Goal: Information Seeking & Learning: Check status

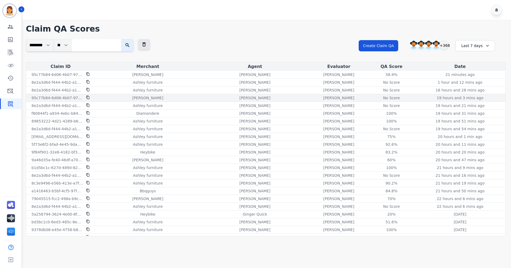
click at [384, 96] on div "No Score" at bounding box center [391, 97] width 24 height 5
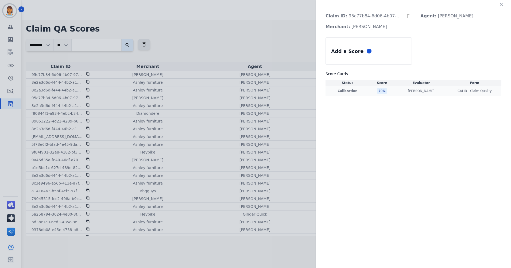
click at [375, 86] on td "70 %" at bounding box center [382, 91] width 25 height 10
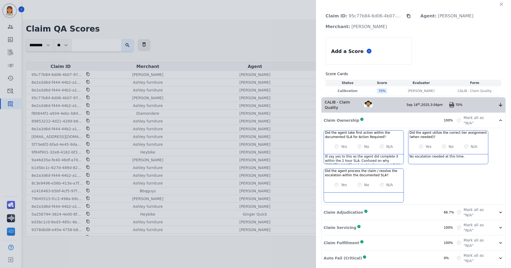
scroll to position [12, 0]
drag, startPoint x: 378, startPoint y: 156, endPoint x: 374, endPoint y: 157, distance: 4.4
click at [374, 157] on div "Ill say yes to this as the agent did complete it within the 2 hour SLA. Confuse…" at bounding box center [364, 159] width 80 height 10
click at [387, 157] on div "Ill say yes to this as the agent did complete it within the 2 hour SLA. Confuse…" at bounding box center [364, 159] width 80 height 10
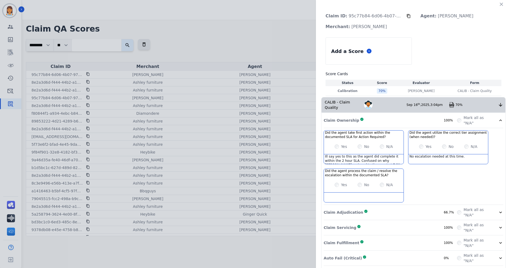
click at [398, 154] on div "Ill say yes to this as the agent did complete it within the 2 hour SLA. Confuse…" at bounding box center [364, 159] width 80 height 10
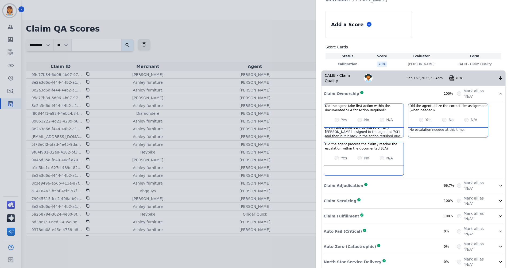
scroll to position [7, 0]
drag, startPoint x: 414, startPoint y: 181, endPoint x: 409, endPoint y: 183, distance: 5.6
click at [414, 181] on div "Claim Adjudication Complete 66.7%" at bounding box center [390, 185] width 133 height 11
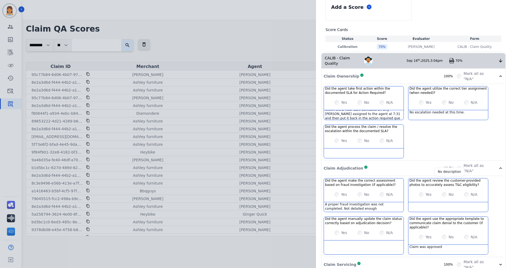
scroll to position [53, 0]
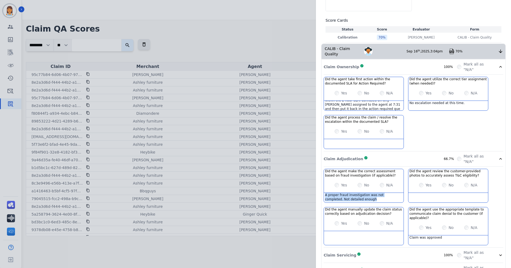
drag, startPoint x: 350, startPoint y: 194, endPoint x: 323, endPoint y: 191, distance: 27.7
click at [324, 193] on div "A proper fraud investigation was not completed. Not detailed enough" at bounding box center [364, 198] width 80 height 10
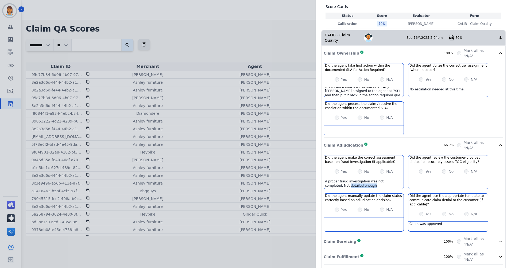
scroll to position [80, 0]
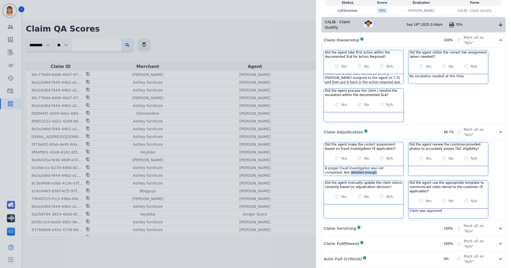
drag, startPoint x: 323, startPoint y: 191, endPoint x: 373, endPoint y: 167, distance: 55.9
click at [373, 167] on div "A proper fraud investigation was not completed. Not detailed enough" at bounding box center [364, 171] width 80 height 10
click at [359, 169] on div "A proper fraud investigation was not completed. Not detailed enough" at bounding box center [364, 171] width 80 height 10
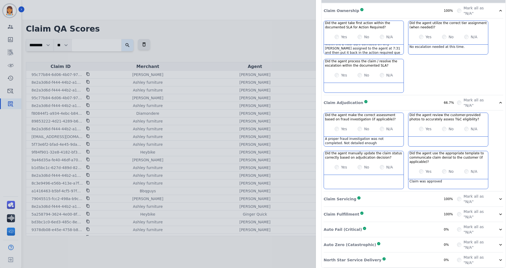
click at [413, 197] on div "Claim Servicing Complete 100%" at bounding box center [390, 198] width 133 height 11
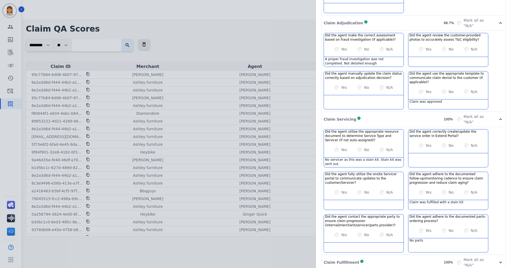
scroll to position [190, 0]
drag, startPoint x: 337, startPoint y: 159, endPoint x: 322, endPoint y: 155, distance: 16.0
click at [324, 157] on div "No servicer as this was a stain kit. Stain kit was sent out." at bounding box center [364, 162] width 80 height 10
click at [444, 153] on div at bounding box center [448, 158] width 80 height 10
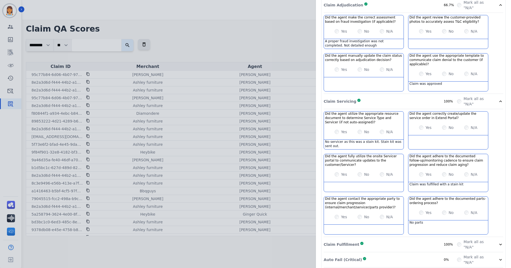
scroll to position [216, 0]
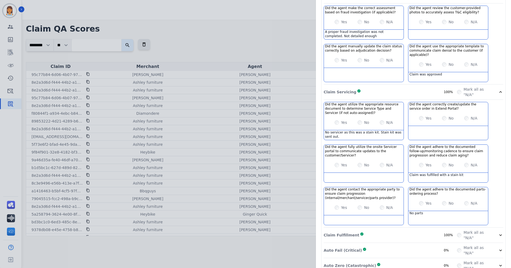
click at [398, 230] on div "Claim Fulfillment Complete 100%" at bounding box center [390, 235] width 133 height 11
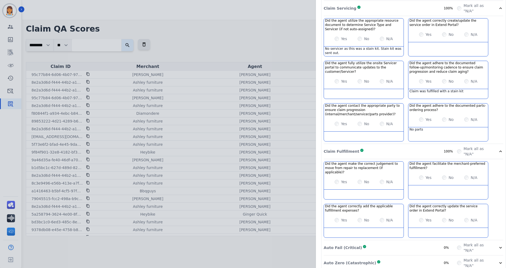
scroll to position [314, 0]
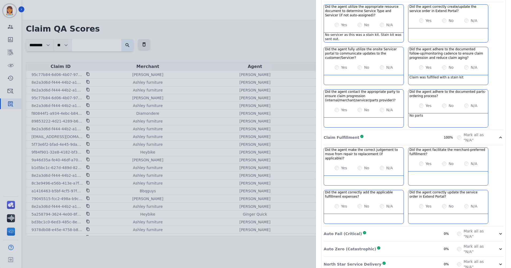
click at [418, 228] on div "Auto Fail (Critical) Complete 0%" at bounding box center [390, 233] width 133 height 11
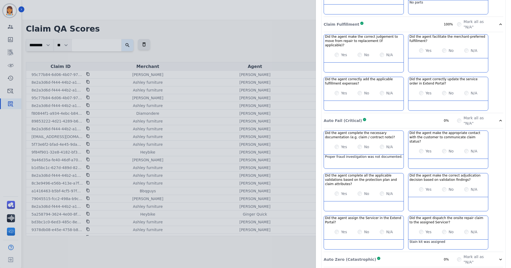
scroll to position [429, 0]
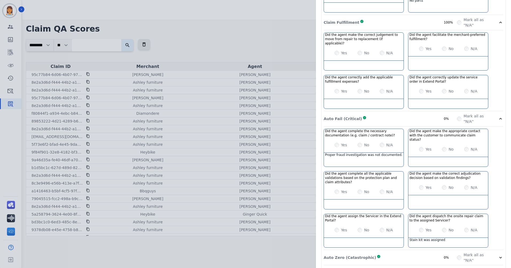
click at [410, 250] on div "Auto Zero (Catastrophic) Complete 0% Mark all as "N/A"" at bounding box center [414, 257] width 180 height 15
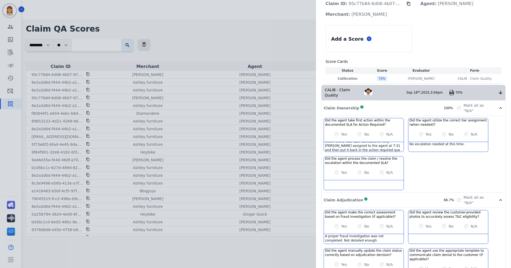
scroll to position [0, 0]
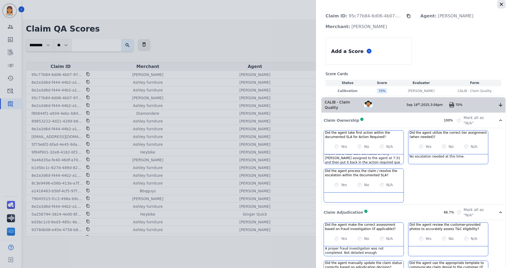
click at [502, 5] on button "button" at bounding box center [501, 4] width 9 height 9
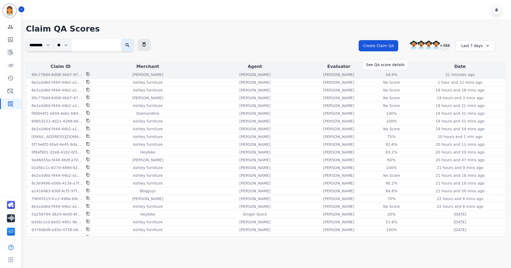
click at [388, 75] on div "58.9%" at bounding box center [391, 74] width 24 height 5
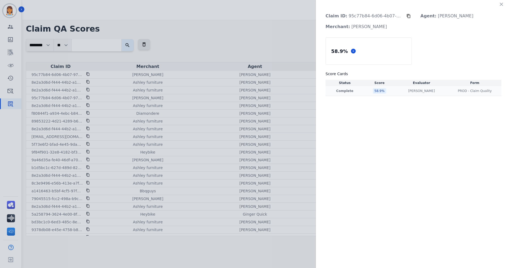
click at [381, 93] on div "58.9 %" at bounding box center [379, 90] width 13 height 5
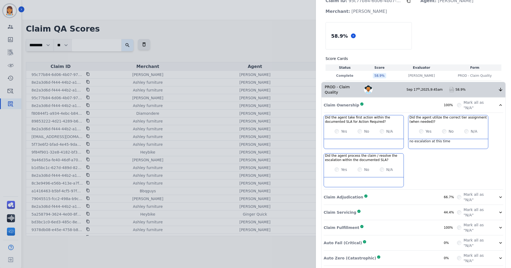
scroll to position [29, 0]
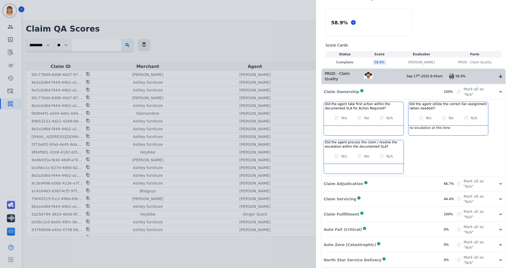
click at [427, 178] on div "Claim Adjudication Complete 66.7%" at bounding box center [390, 183] width 133 height 11
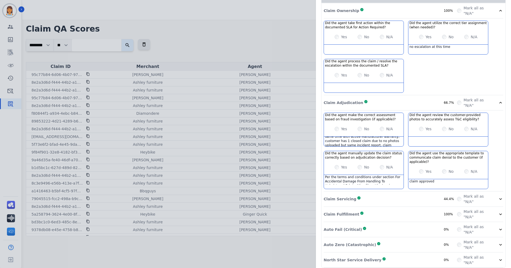
scroll to position [42, 0]
click at [407, 193] on div "Claim Servicing Complete 44.4%" at bounding box center [390, 198] width 133 height 11
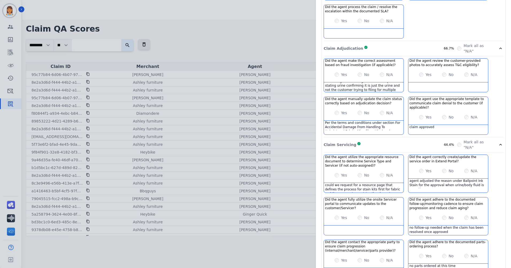
scroll to position [216, 0]
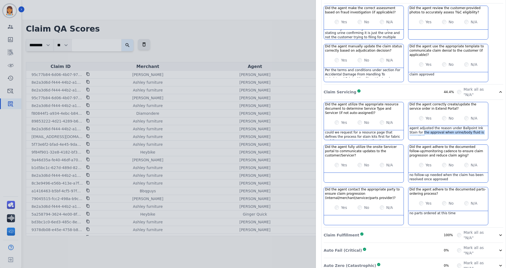
drag, startPoint x: 476, startPoint y: 127, endPoint x: 405, endPoint y: 125, distance: 71.4
click at [405, 125] on div "Did the agent utilize the appropriate resource document to determine Service Ty…" at bounding box center [414, 165] width 180 height 126
drag, startPoint x: 405, startPoint y: 125, endPoint x: 461, endPoint y: 104, distance: 60.0
click at [461, 104] on h3 "Did the agent correctly create/update the service order in Extend Portal?" at bounding box center [447, 106] width 77 height 9
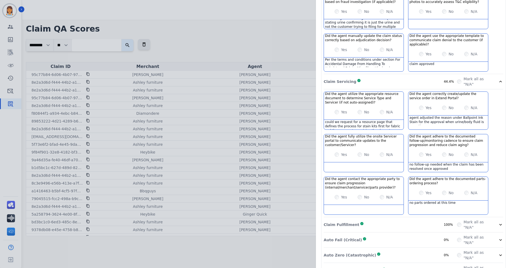
scroll to position [237, 0]
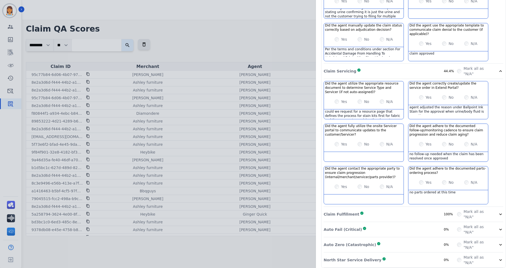
click at [411, 211] on div "Claim Fulfillment Complete 100%" at bounding box center [390, 214] width 133 height 11
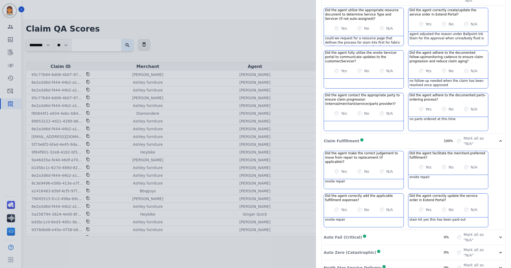
scroll to position [314, 0]
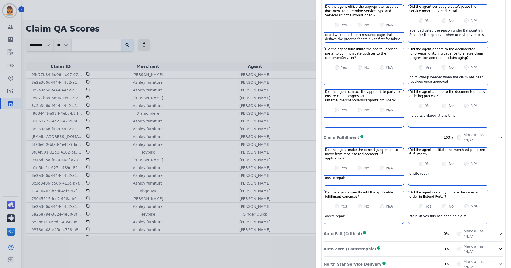
click at [428, 228] on div "Auto Fail (Critical) Complete 0%" at bounding box center [390, 233] width 133 height 11
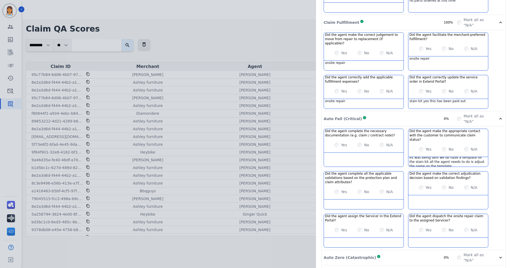
scroll to position [7, 0]
click at [426, 252] on div "Auto Zero (Catastrophic) Complete 0%" at bounding box center [390, 257] width 133 height 11
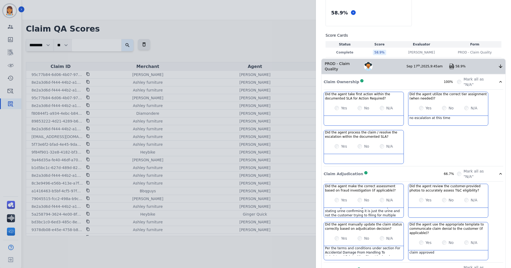
scroll to position [0, 0]
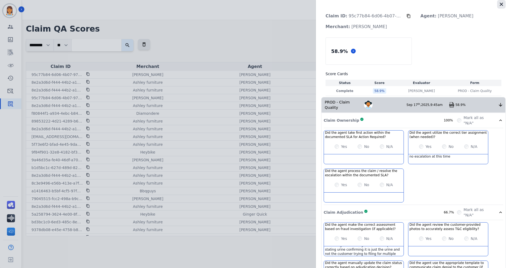
click at [497, 5] on button "button" at bounding box center [501, 4] width 9 height 9
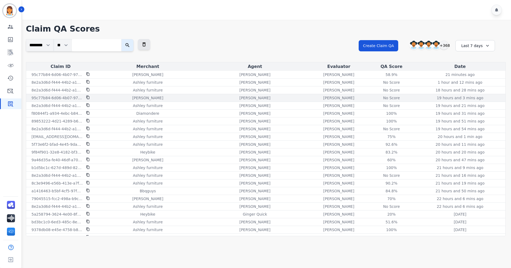
click at [87, 96] on icon at bounding box center [87, 97] width 3 height 3
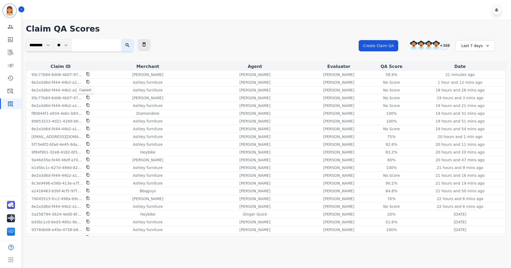
click at [96, 43] on input "search" at bounding box center [97, 45] width 50 height 12
paste input "**********"
type input "**********"
click at [127, 39] on button "submit" at bounding box center [133, 45] width 12 height 12
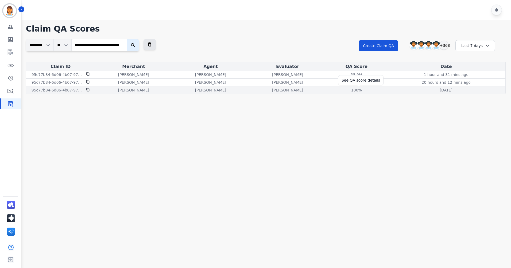
scroll to position [0, 0]
click at [358, 90] on div "100%" at bounding box center [356, 89] width 24 height 5
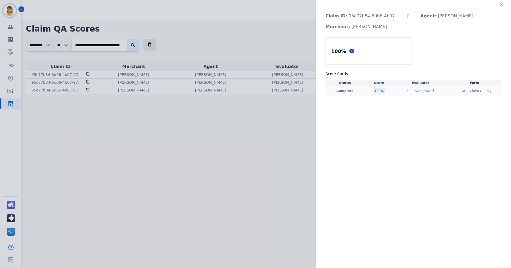
click at [375, 93] on div "100 %" at bounding box center [379, 90] width 12 height 5
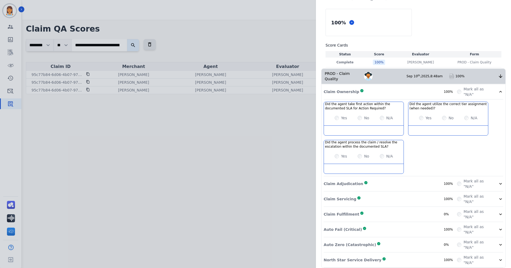
click at [402, 178] on div "Claim Adjudication Complete 100%" at bounding box center [390, 183] width 133 height 11
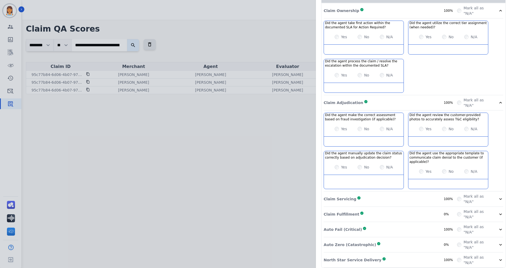
click at [408, 193] on div "Claim Servicing Complete 100%" at bounding box center [390, 198] width 133 height 11
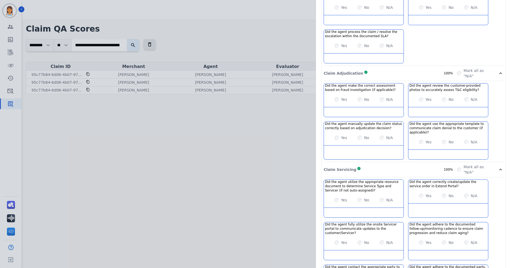
scroll to position [216, 0]
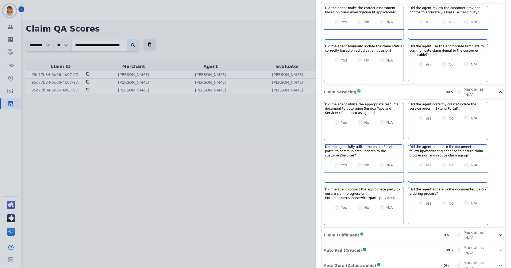
click at [417, 230] on div "Claim Fulfillment Complete 0%" at bounding box center [390, 235] width 133 height 11
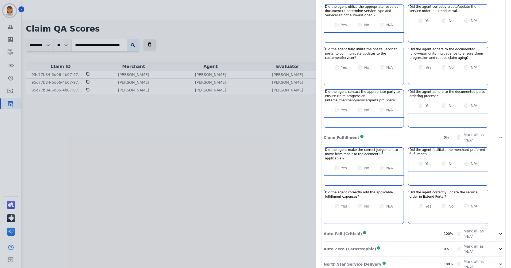
click at [405, 228] on div "Auto Fail (Critical) Complete 100%" at bounding box center [390, 233] width 133 height 11
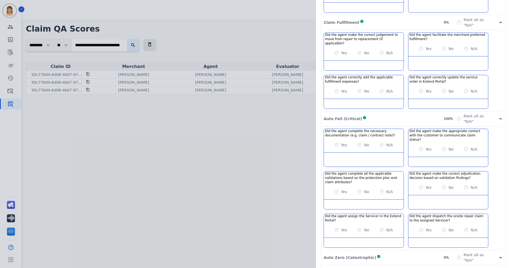
click at [405, 252] on div "Auto Zero (Catastrophic) Complete 0%" at bounding box center [390, 257] width 133 height 11
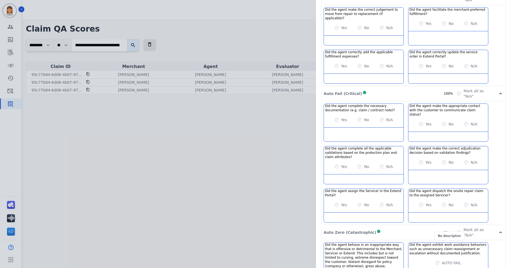
scroll to position [484, 0]
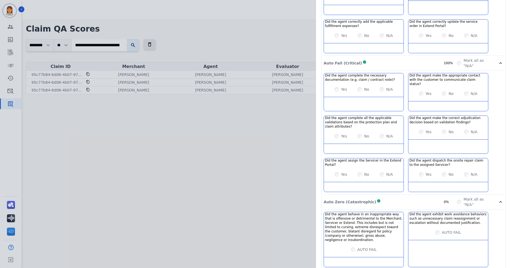
drag, startPoint x: 404, startPoint y: 254, endPoint x: 403, endPoint y: 251, distance: 3.7
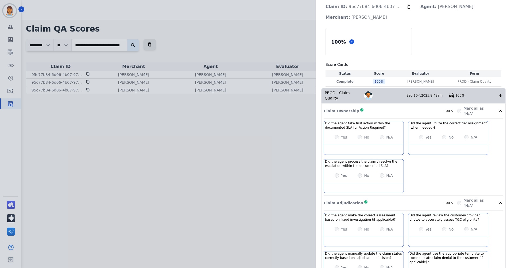
scroll to position [0, 0]
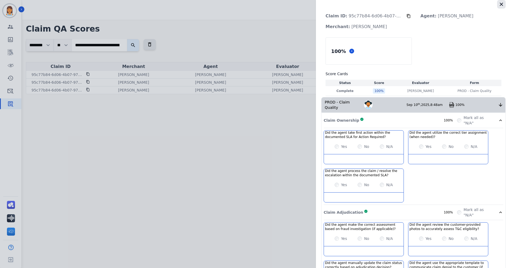
click at [501, 6] on icon "button" at bounding box center [501, 4] width 5 height 5
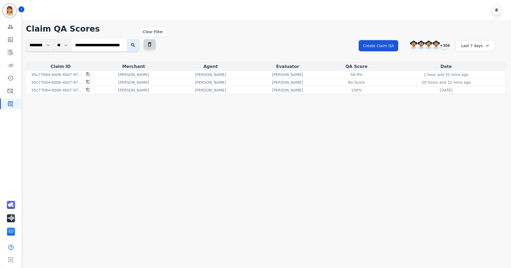
click at [149, 41] on button at bounding box center [149, 44] width 12 height 11
